Goal: Task Accomplishment & Management: Manage account settings

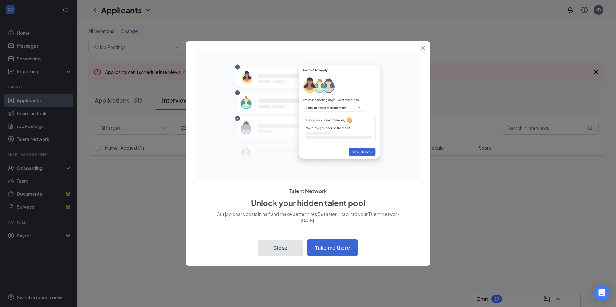
click at [276, 247] on button "Close" at bounding box center [280, 248] width 45 height 16
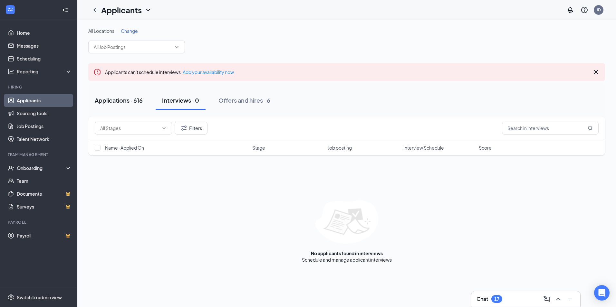
click at [119, 100] on div "Applications · 616" at bounding box center [119, 100] width 48 height 8
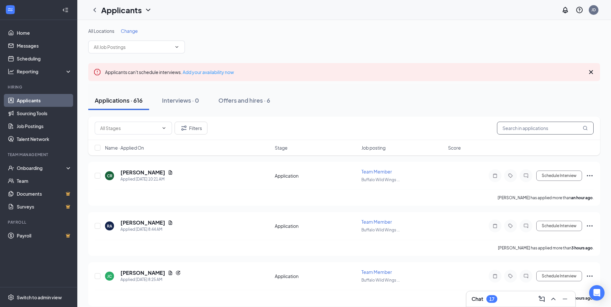
click at [534, 127] on input "text" at bounding box center [545, 128] width 97 height 13
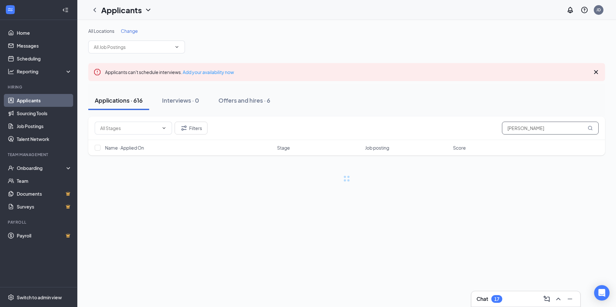
type input "[PERSON_NAME]"
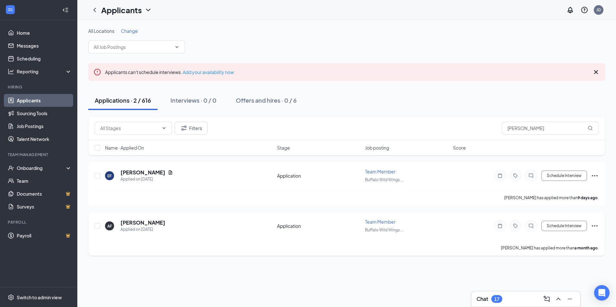
click at [413, 251] on div "[PERSON_NAME] has applied more than a month ago ." at bounding box center [347, 248] width 504 height 16
click at [138, 222] on h5 "[PERSON_NAME]" at bounding box center [142, 222] width 45 height 7
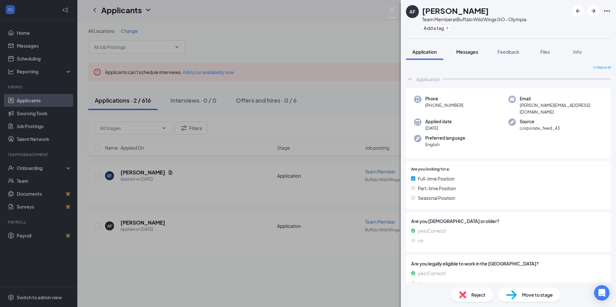
click at [474, 48] on button "Messages" at bounding box center [467, 52] width 35 height 16
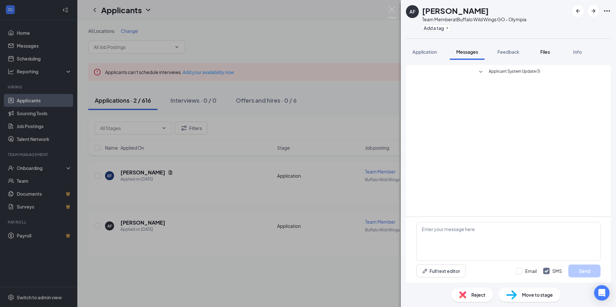
click at [550, 53] on span "Files" at bounding box center [545, 52] width 10 height 6
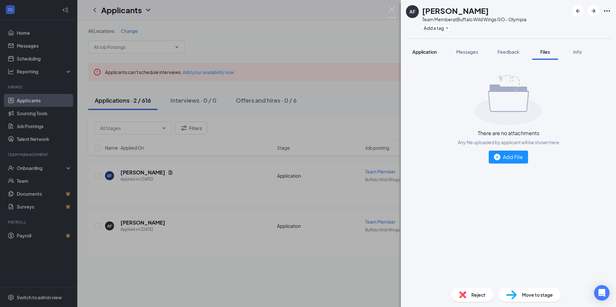
click at [436, 55] on div "Application" at bounding box center [424, 52] width 24 height 6
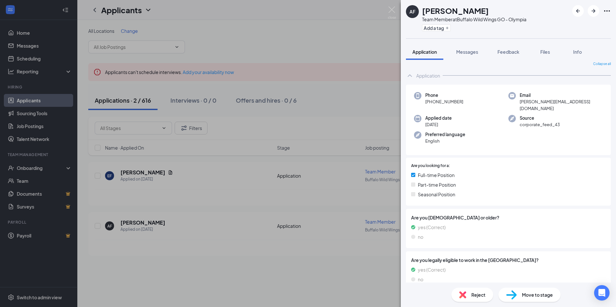
scroll to position [6, 0]
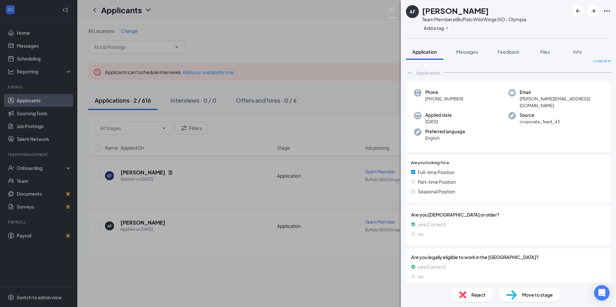
click at [547, 298] on span "Move to stage" at bounding box center [537, 295] width 31 height 7
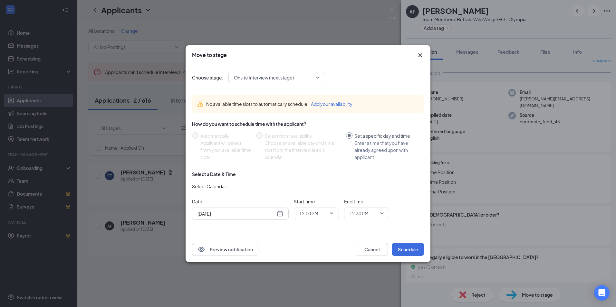
click at [417, 55] on icon "Cross" at bounding box center [420, 56] width 8 height 8
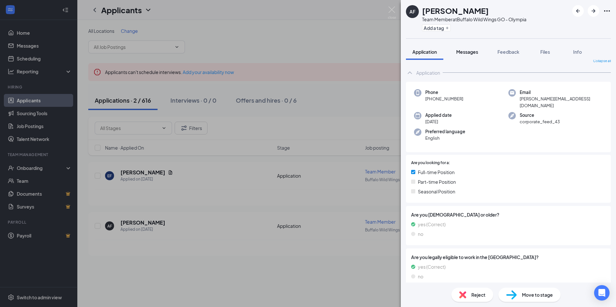
click at [474, 47] on button "Messages" at bounding box center [467, 52] width 35 height 16
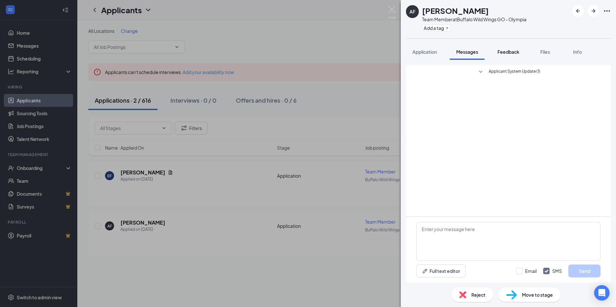
click at [500, 54] on span "Feedback" at bounding box center [508, 52] width 22 height 6
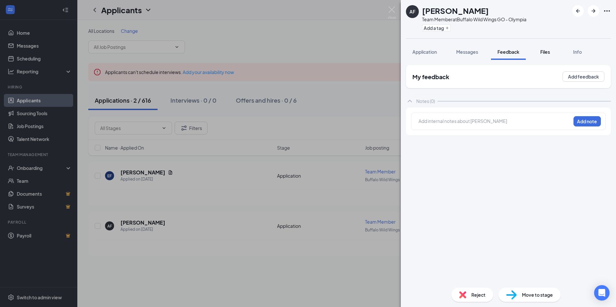
click at [540, 50] on div "Files" at bounding box center [545, 52] width 13 height 6
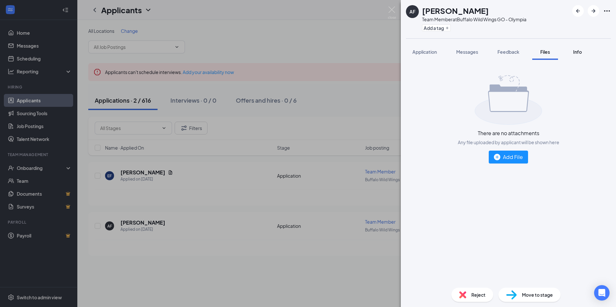
click at [572, 52] on div "Info" at bounding box center [577, 52] width 13 height 6
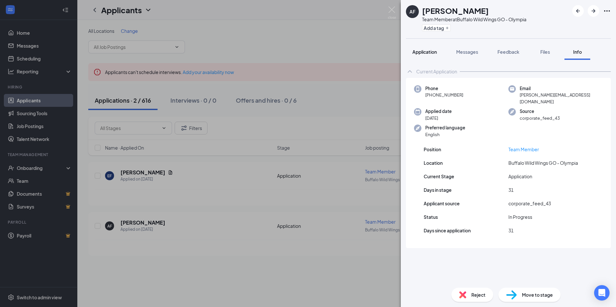
click at [430, 48] on button "Application" at bounding box center [424, 52] width 37 height 16
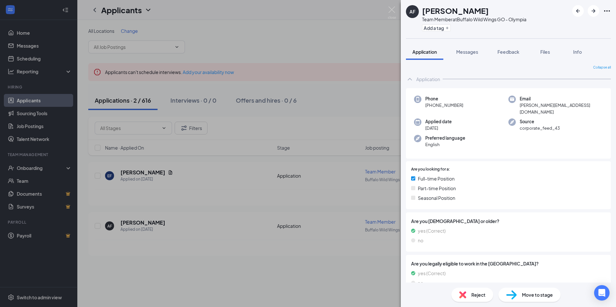
click at [322, 97] on div "AF [PERSON_NAME] Team Member at Buffalo Wild Wings GO - Olympia Add a tag Appli…" at bounding box center [308, 153] width 616 height 307
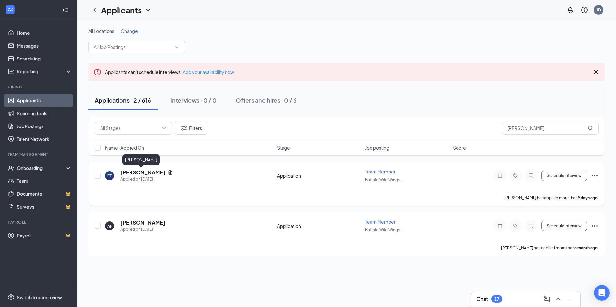
click at [137, 172] on h5 "[PERSON_NAME]" at bounding box center [142, 172] width 45 height 7
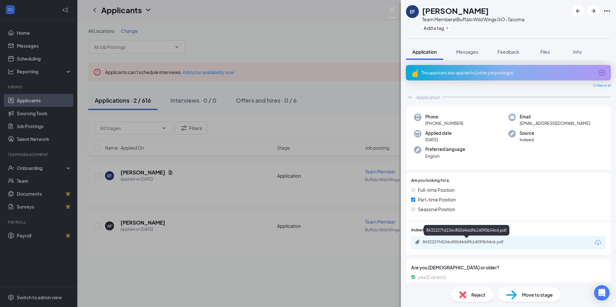
click at [455, 244] on div "8632227fd156c850d4ddfb14095b54c6.pdf" at bounding box center [468, 242] width 90 height 5
click at [362, 167] on div "EF Ereion Franco Team Member at Buffalo Wild Wings GO -Tacoma Add a tag Applica…" at bounding box center [308, 153] width 616 height 307
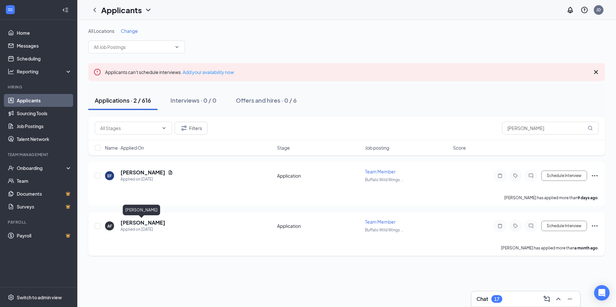
click at [143, 213] on div "[PERSON_NAME]" at bounding box center [141, 210] width 37 height 11
click at [142, 219] on h5 "[PERSON_NAME]" at bounding box center [142, 222] width 45 height 7
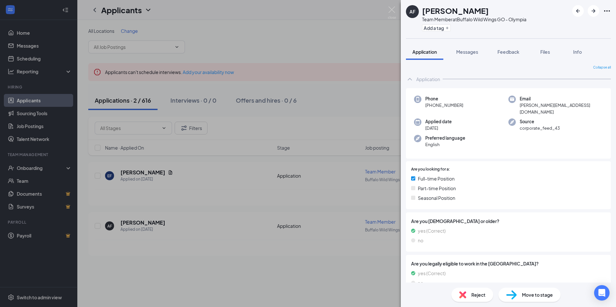
drag, startPoint x: 287, startPoint y: 275, endPoint x: 294, endPoint y: 269, distance: 9.4
click at [290, 274] on div "AF [PERSON_NAME] Team Member at Buffalo Wild Wings GO - Olympia Add a tag Appli…" at bounding box center [308, 153] width 616 height 307
